Goal: Information Seeking & Learning: Find specific fact

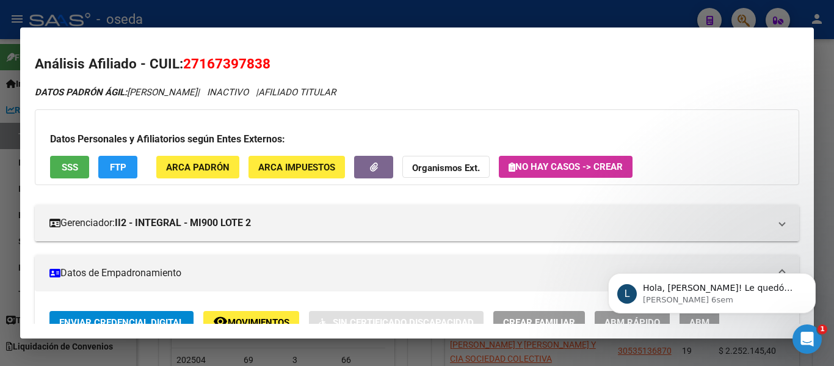
scroll to position [122, 0]
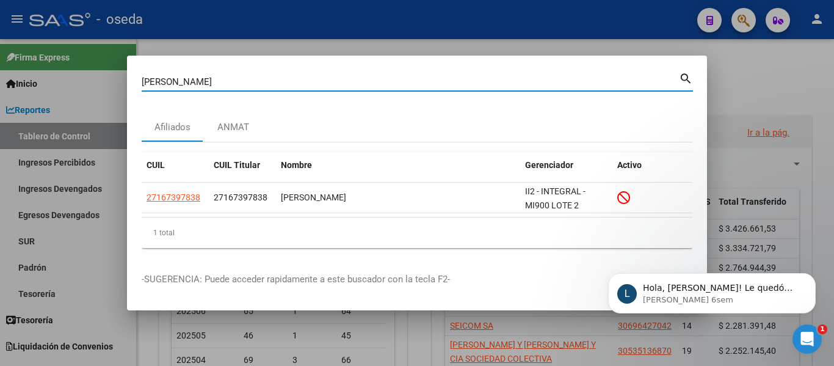
drag, startPoint x: 97, startPoint y: 59, endPoint x: 233, endPoint y: 81, distance: 137.9
click at [1, 41] on div "[PERSON_NAME] (apellido, dni, cuil, nro traspaso, cuit, obra social) search Afi…" at bounding box center [417, 183] width 834 height 366
type input "36988822"
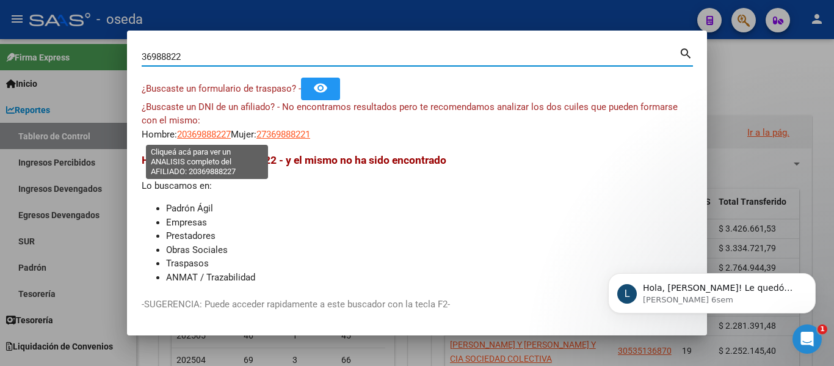
click at [214, 137] on span "20369888227" at bounding box center [204, 134] width 54 height 11
type textarea "20369888227"
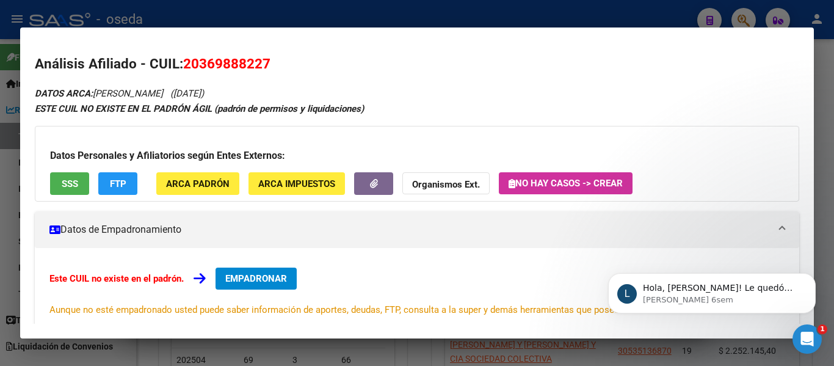
click at [67, 186] on span "SSS" at bounding box center [70, 183] width 16 height 11
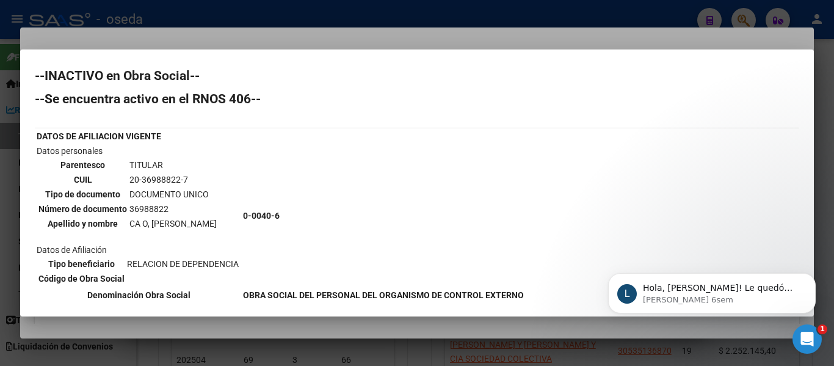
scroll to position [0, 0]
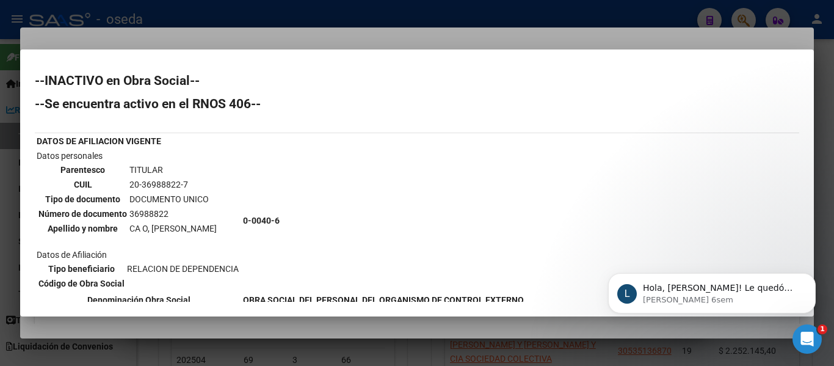
drag, startPoint x: 128, startPoint y: 182, endPoint x: 189, endPoint y: 184, distance: 61.1
click at [189, 184] on td "20-36988822-7" at bounding box center [173, 184] width 89 height 13
copy td "20-36988822-7"
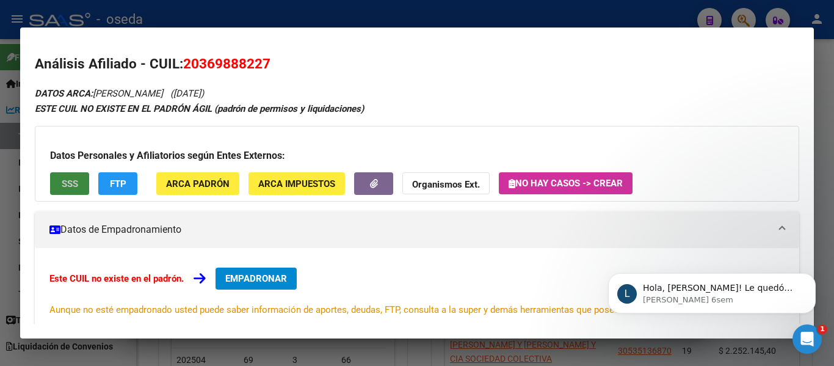
click at [71, 188] on span "SSS" at bounding box center [70, 183] width 16 height 11
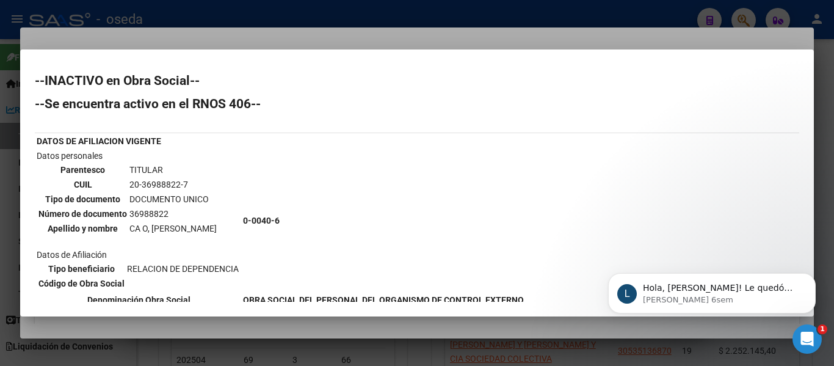
scroll to position [61, 0]
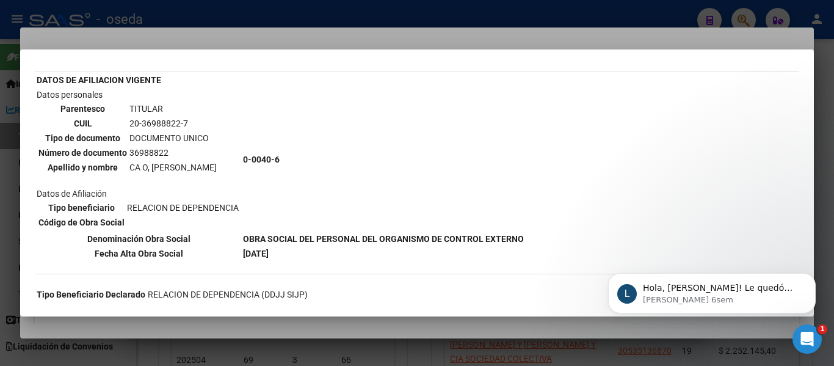
click at [35, 227] on table "DATOS DE AFILIACION VIGENTE Datos personales Parentesco TITULAR CUIL 20-3698882…" at bounding box center [280, 166] width 491 height 189
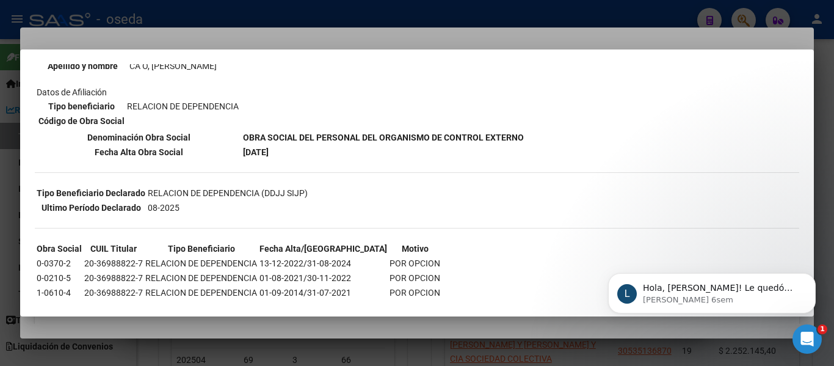
scroll to position [186, 0]
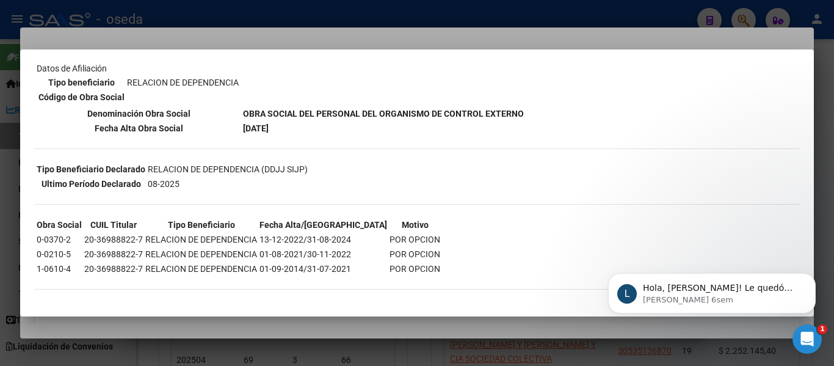
click at [361, 276] on table "Obra Social CUIL Titular Tipo Beneficiario Fecha Alta/Baja Motivo 0-0370-2 20-3…" at bounding box center [238, 247] width 407 height 60
drag, startPoint x: 73, startPoint y: 238, endPoint x: 37, endPoint y: 244, distance: 37.0
click at [37, 243] on td "0-0370-2" at bounding box center [59, 239] width 46 height 13
copy td "0-0370-2"
